Goal: Task Accomplishment & Management: Manage account settings

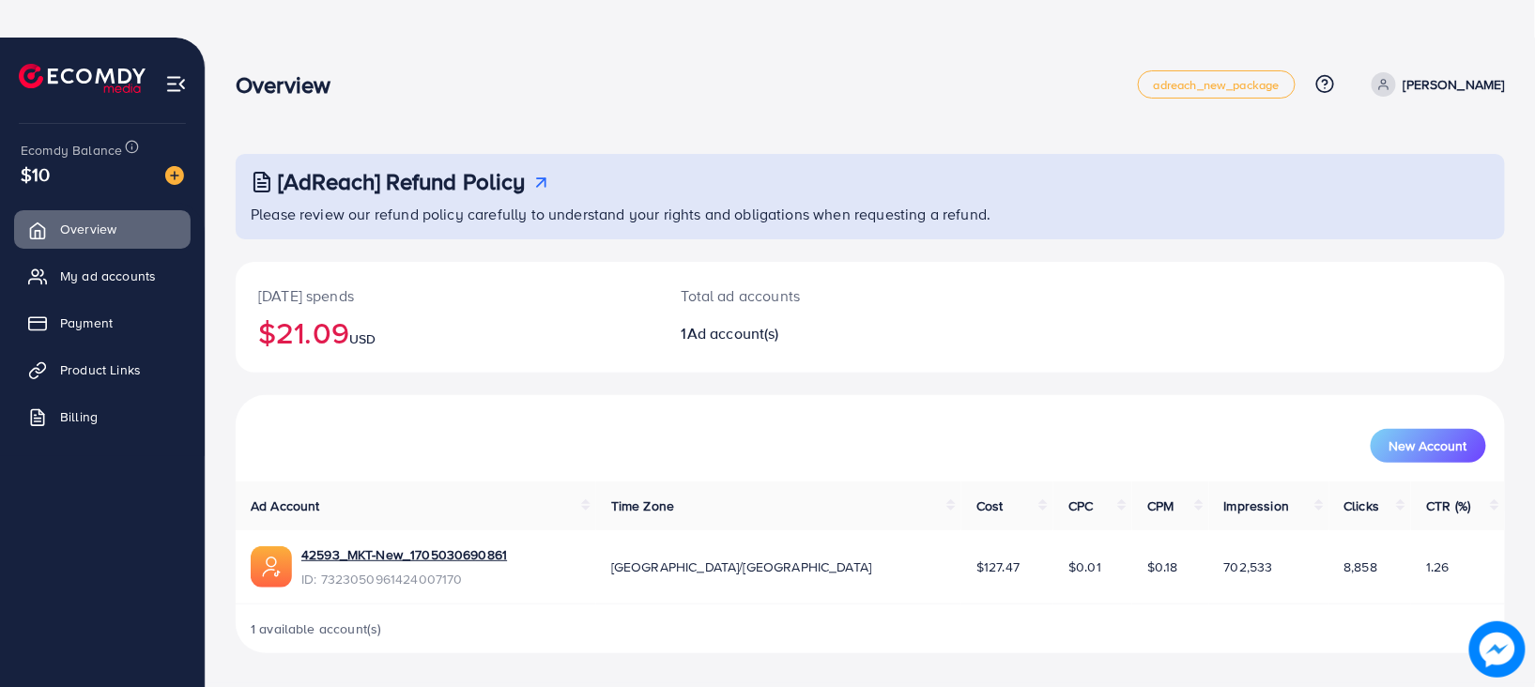
scroll to position [37, 0]
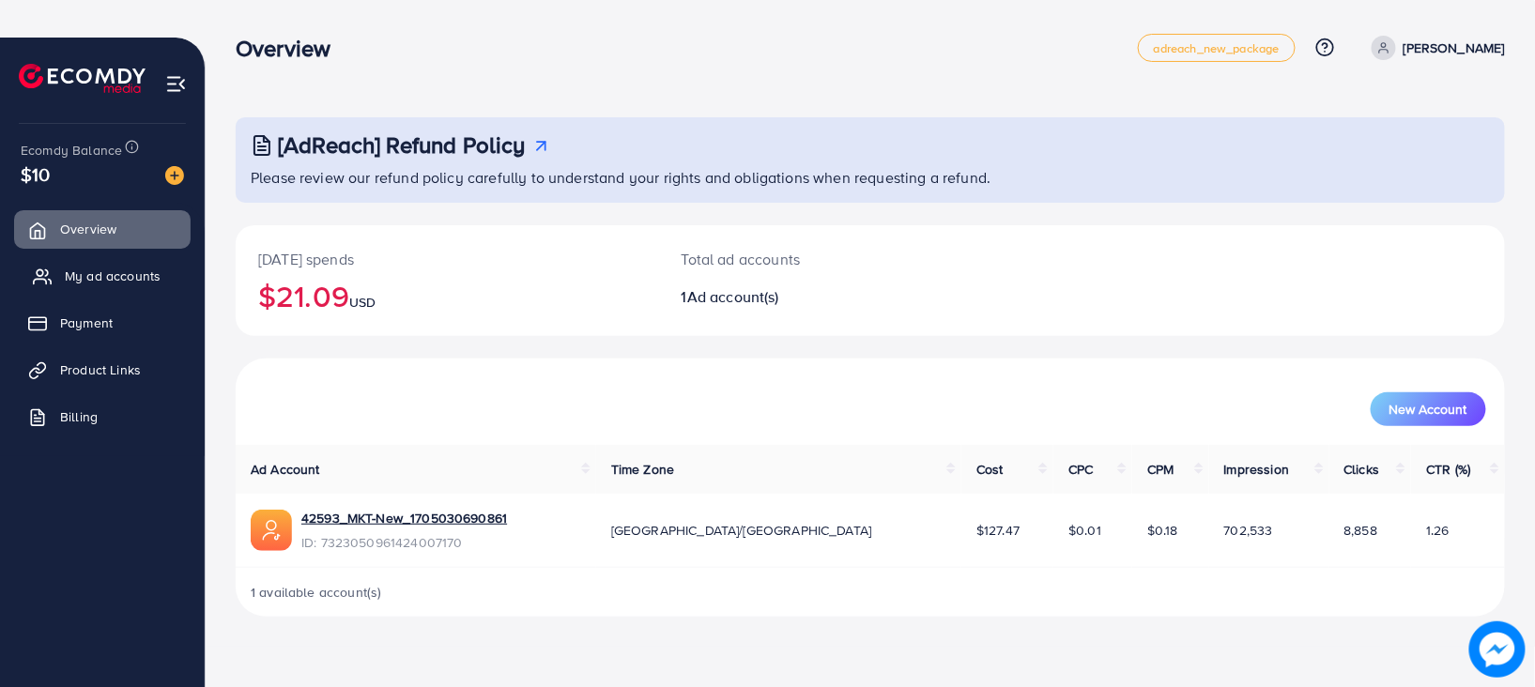
click at [76, 272] on span "My ad accounts" at bounding box center [113, 276] width 96 height 19
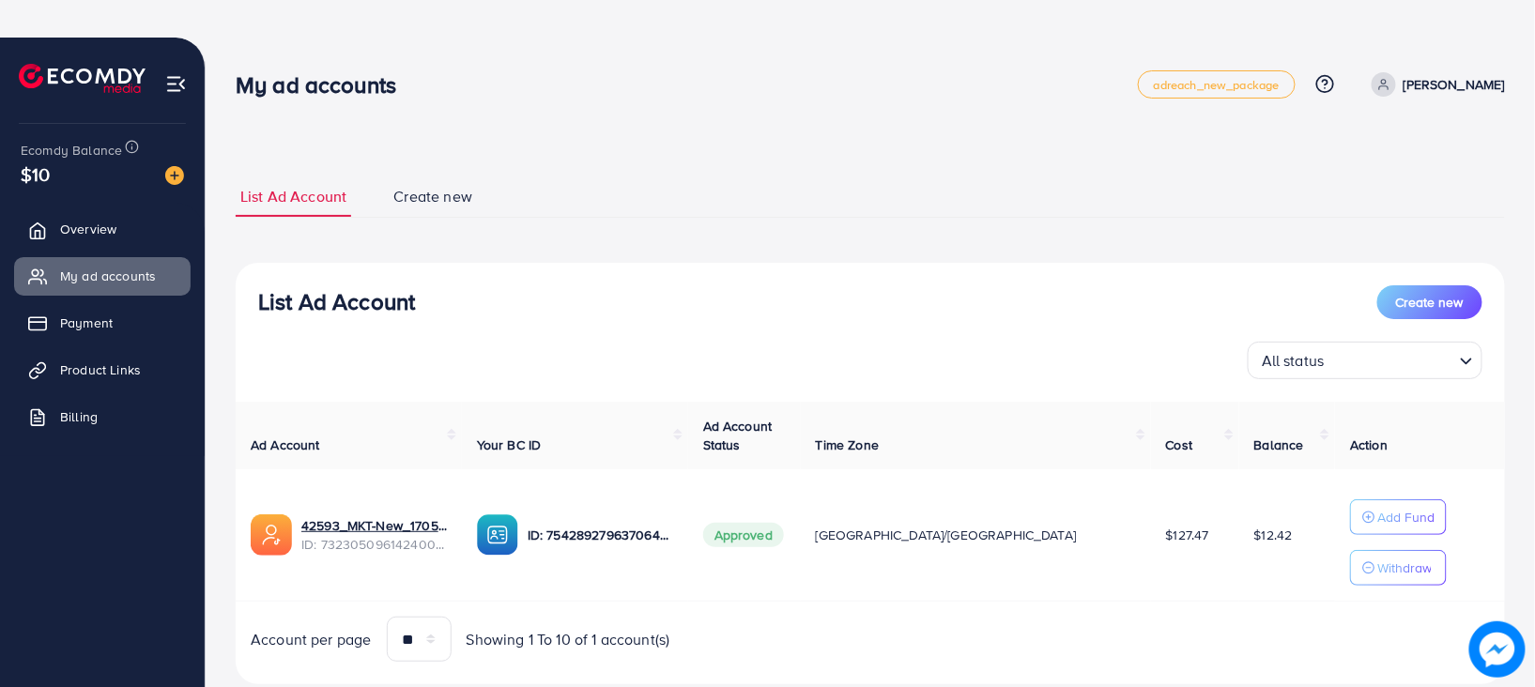
scroll to position [50, 0]
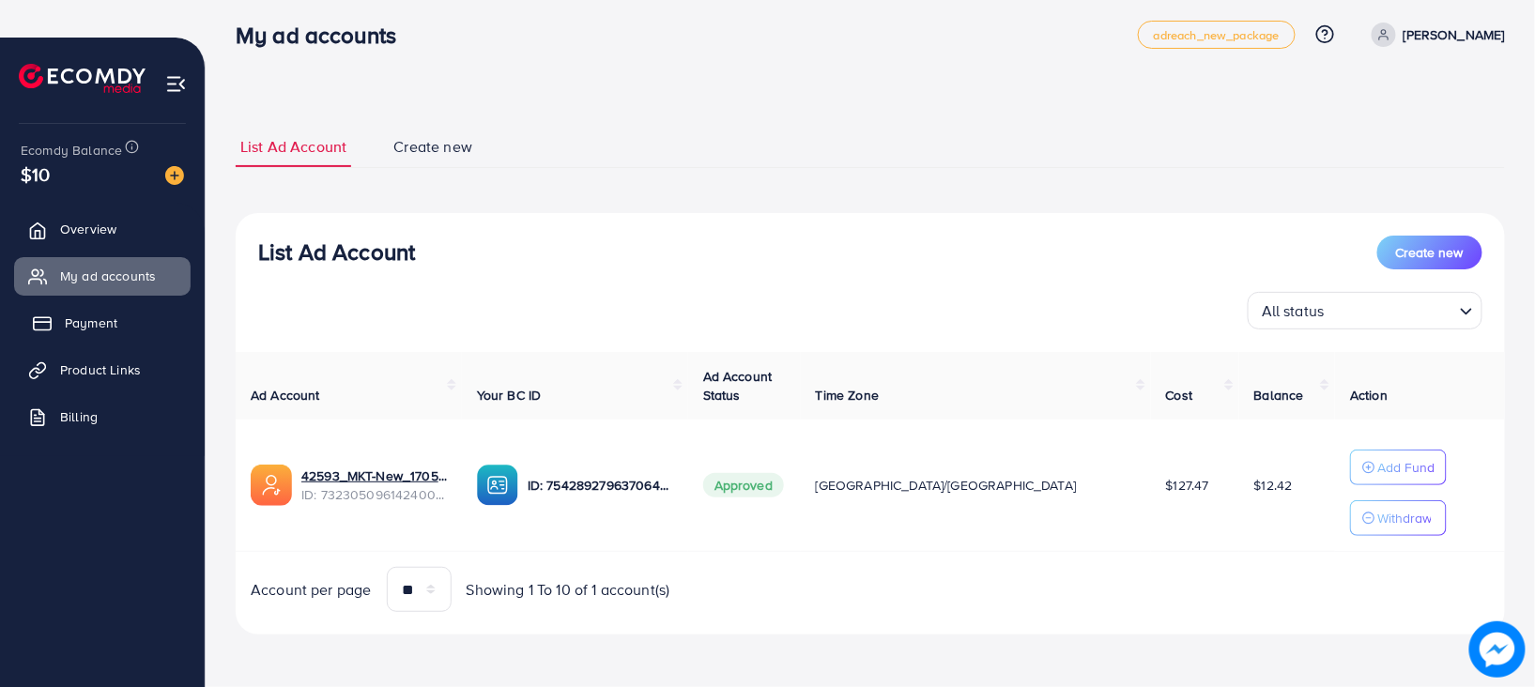
click at [115, 317] on span "Payment" at bounding box center [91, 322] width 53 height 19
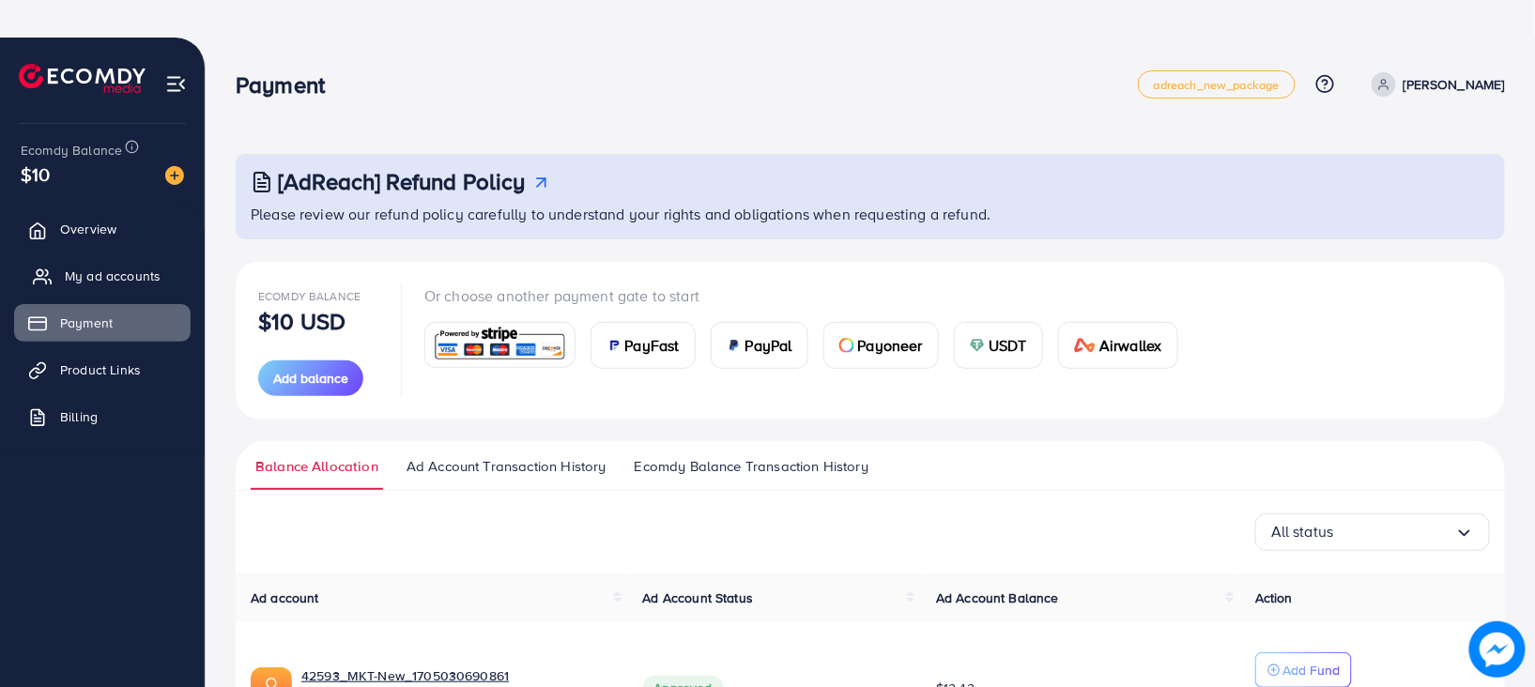
click at [125, 259] on link "My ad accounts" at bounding box center [102, 276] width 176 height 38
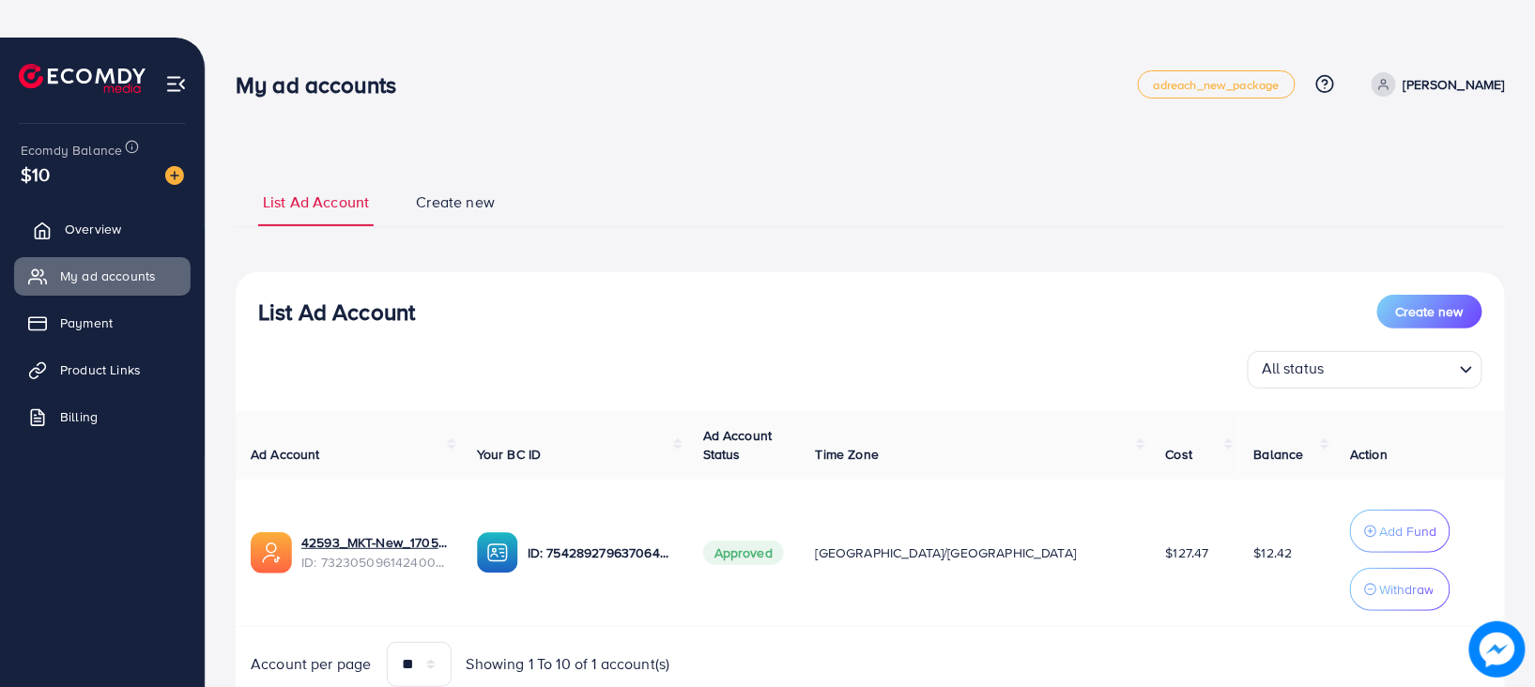
click at [104, 216] on link "Overview" at bounding box center [102, 229] width 176 height 38
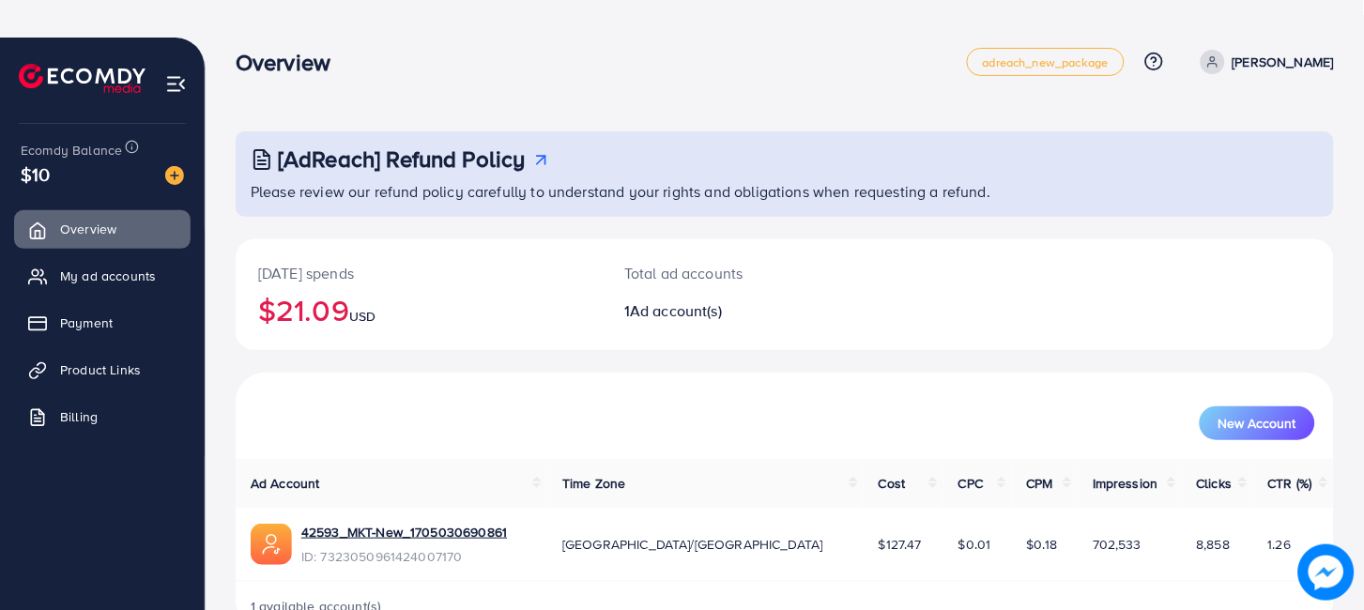
scroll to position [72, 0]
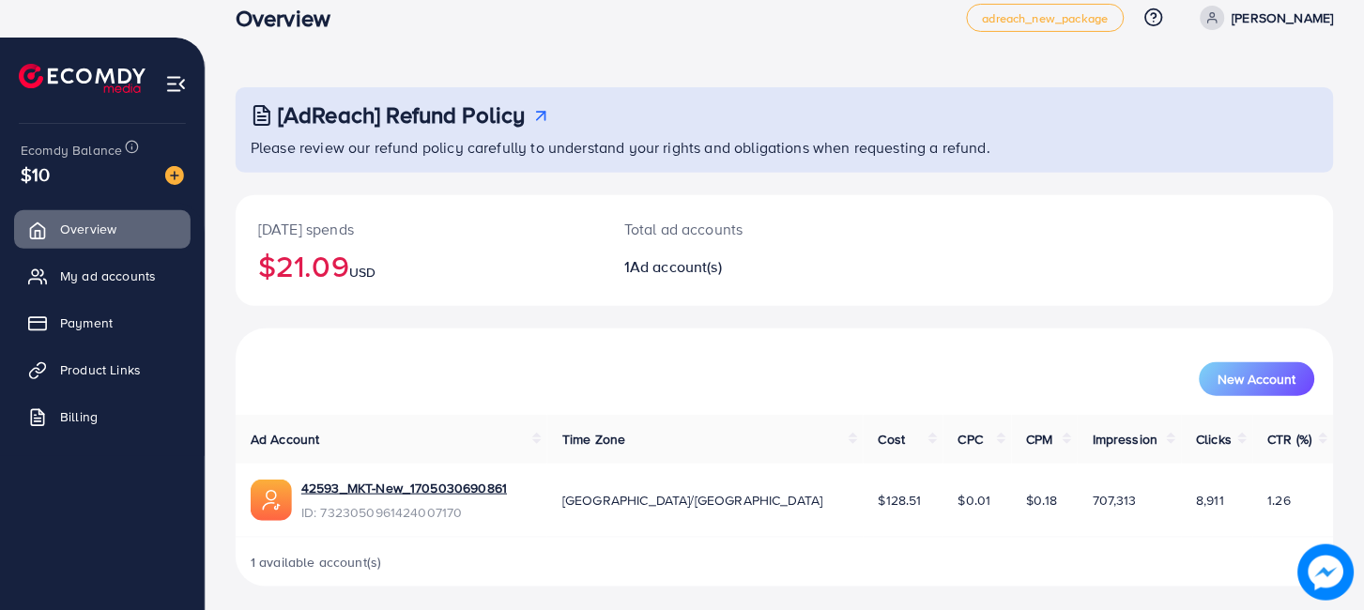
scroll to position [72, 0]
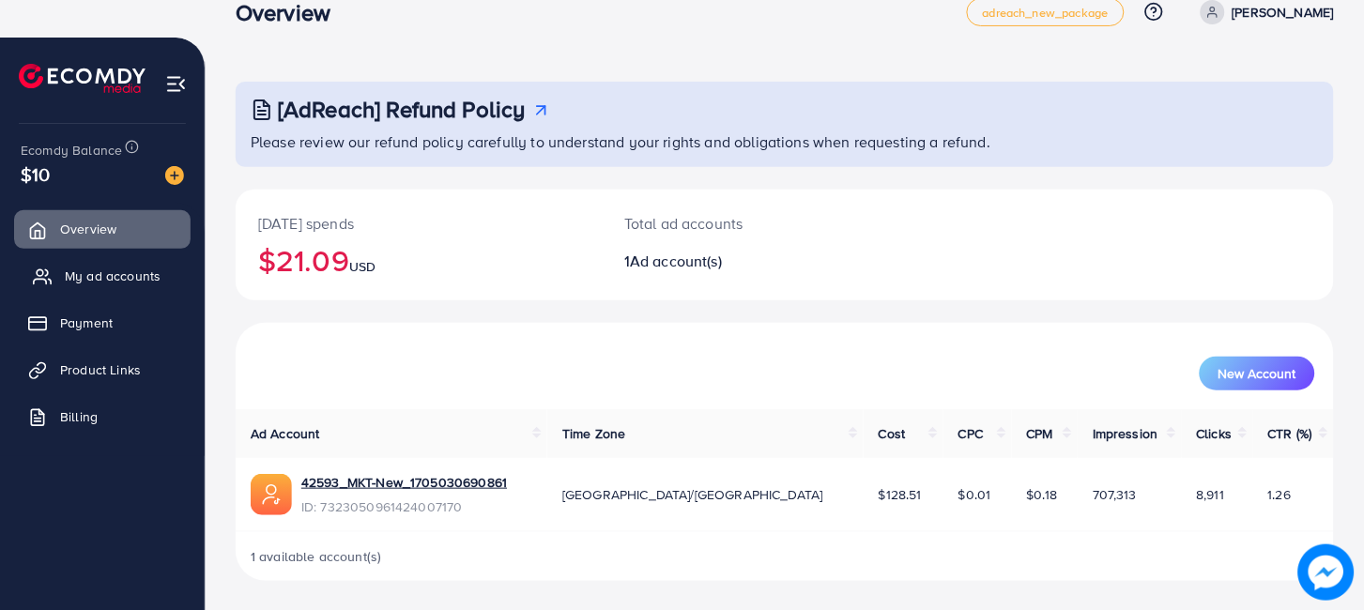
click at [139, 264] on link "My ad accounts" at bounding box center [102, 276] width 176 height 38
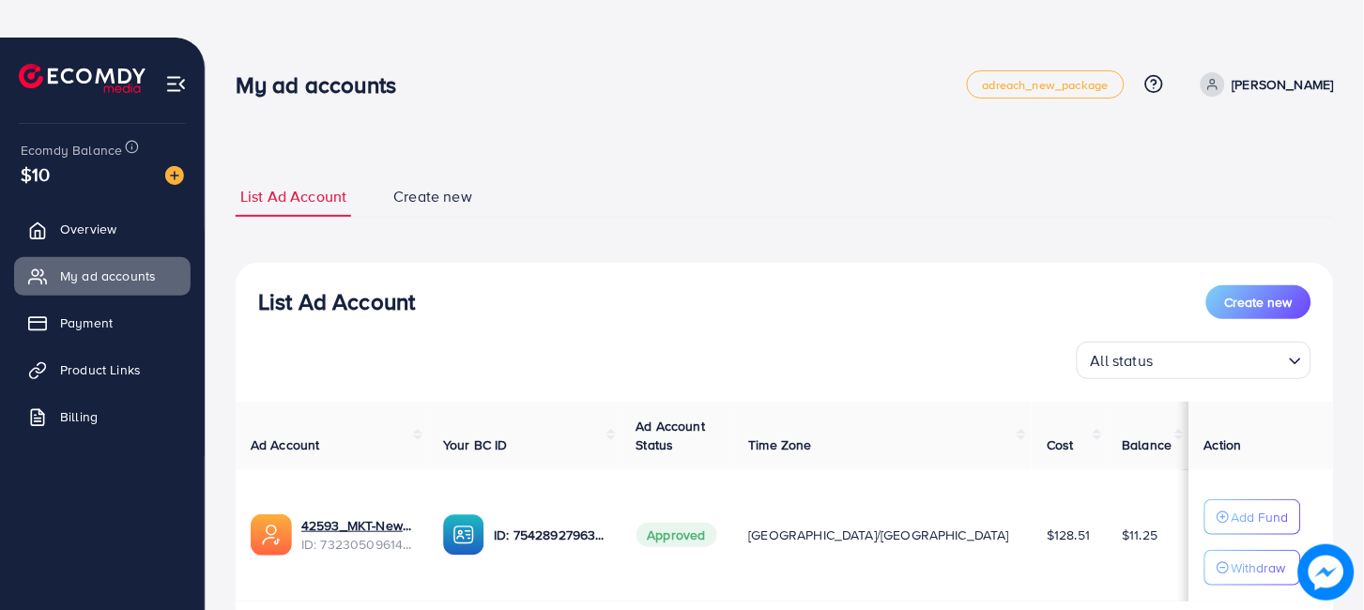
scroll to position [127, 0]
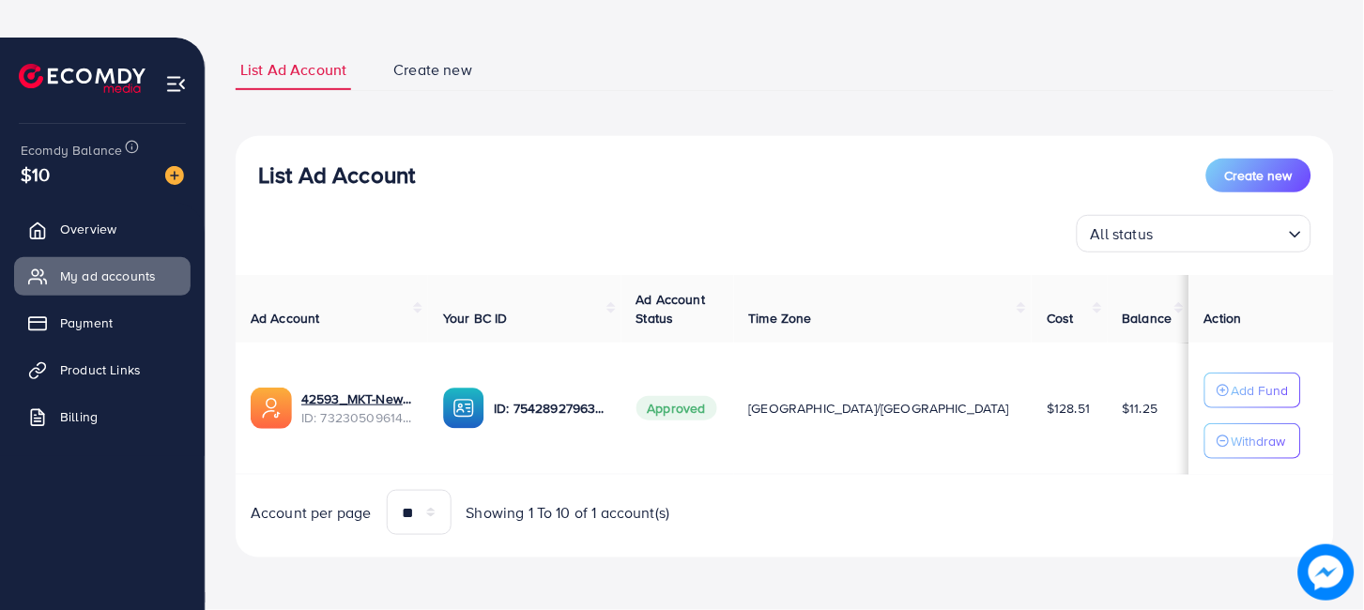
click at [437, 72] on span "Create new" at bounding box center [432, 70] width 79 height 22
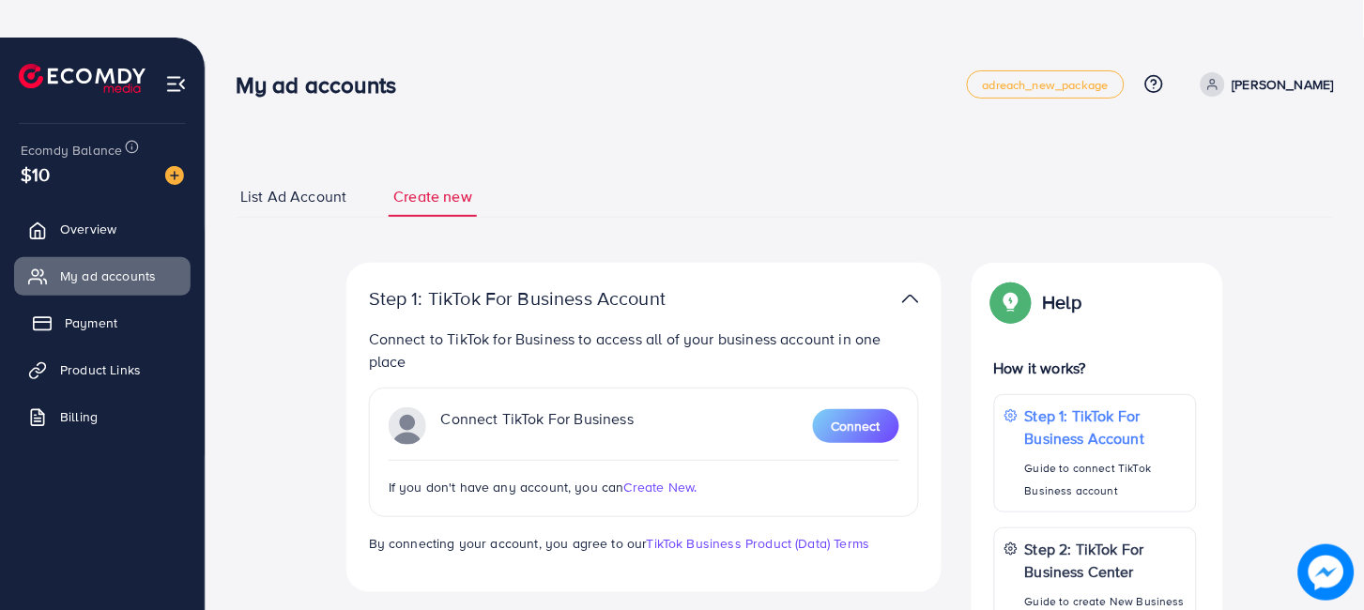
click at [108, 334] on link "Payment" at bounding box center [102, 323] width 176 height 38
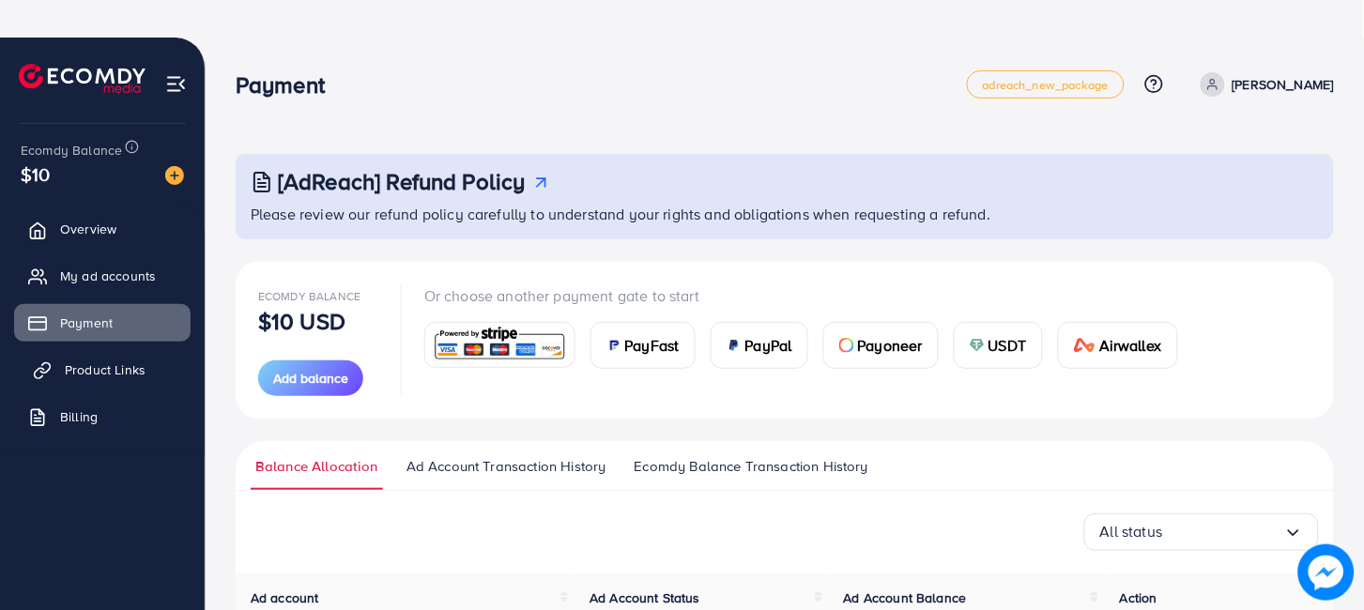
click at [137, 357] on link "Product Links" at bounding box center [102, 370] width 176 height 38
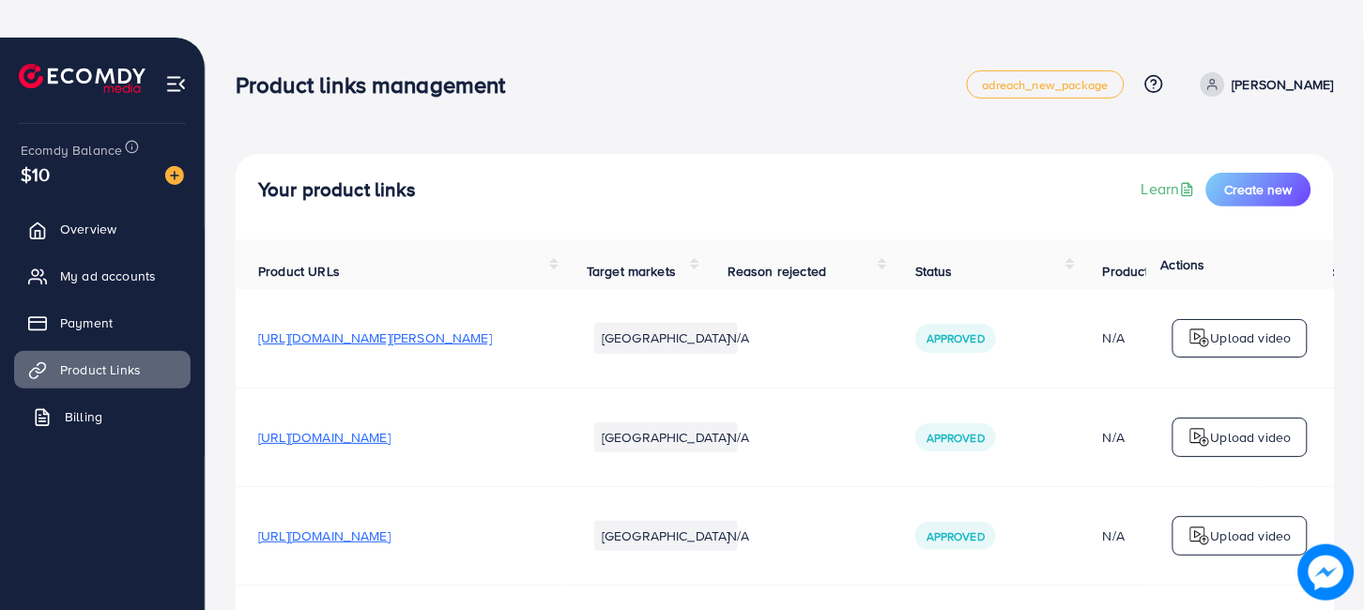
click at [132, 425] on link "Billing" at bounding box center [102, 417] width 176 height 38
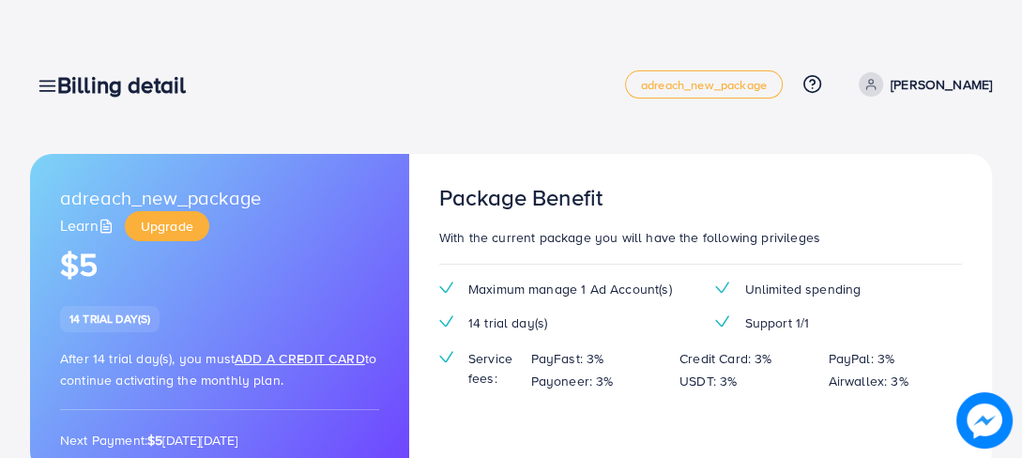
click at [625, 94] on div "Billing detail" at bounding box center [341, 84] width 568 height 27
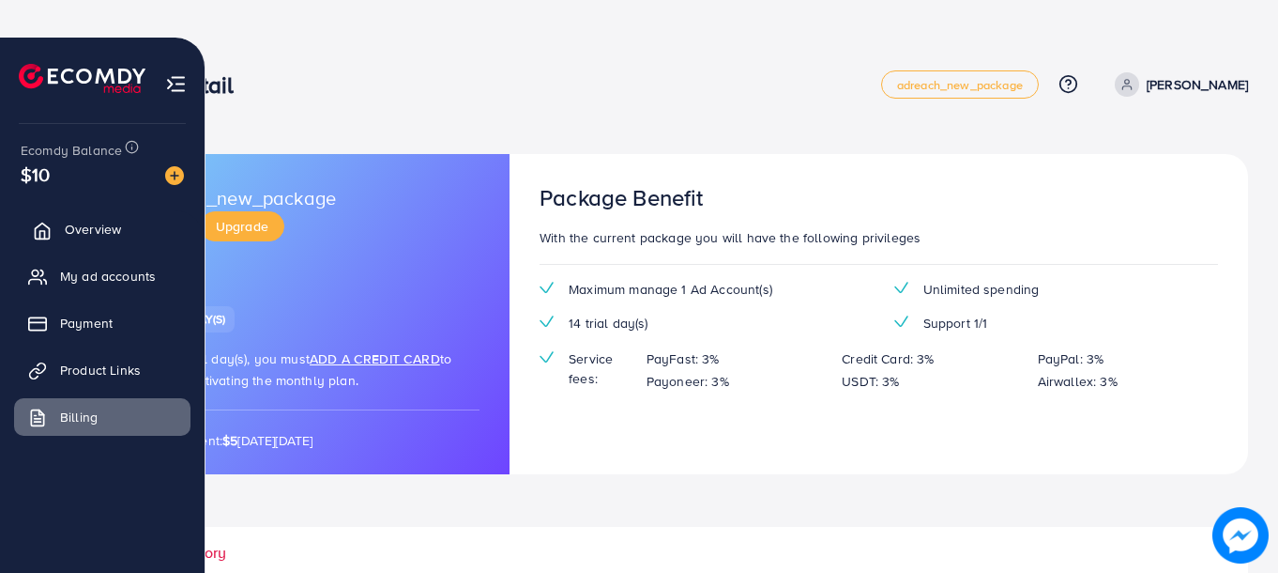
click at [125, 235] on link "Overview" at bounding box center [102, 229] width 176 height 38
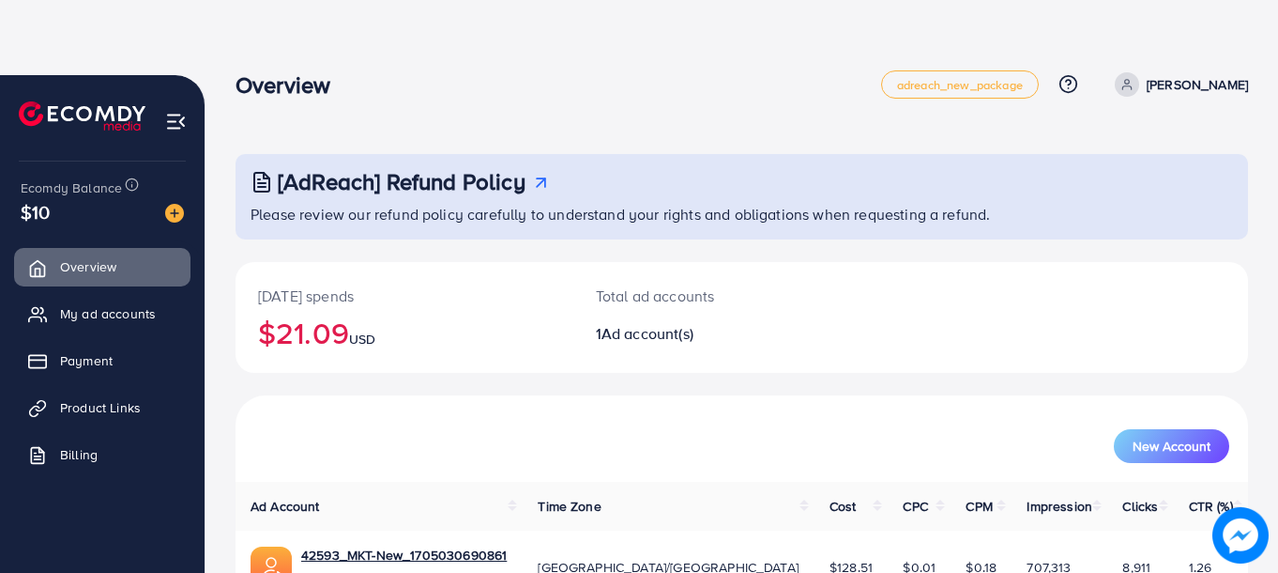
click at [603, 293] on p "Total ad accounts" at bounding box center [700, 295] width 208 height 23
